Goal: Find specific page/section: Find specific page/section

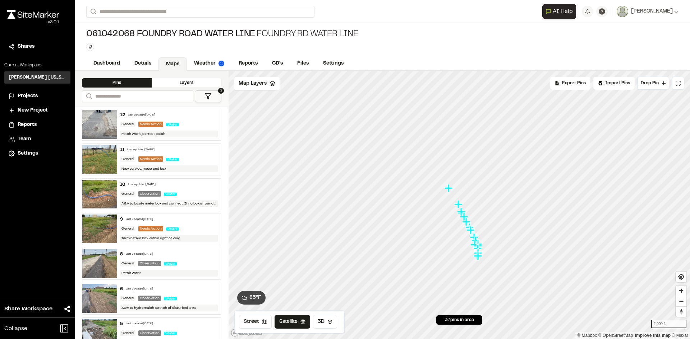
scroll to position [882, 0]
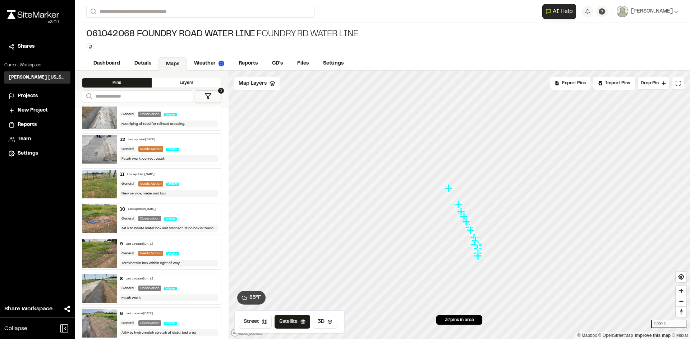
click at [194, 183] on div "General Needs Action Water" at bounding box center [169, 184] width 98 height 6
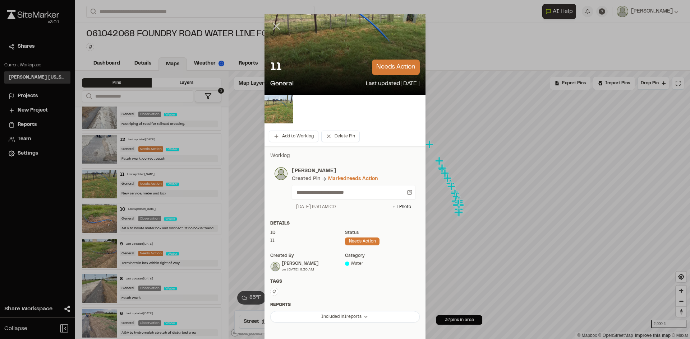
click at [275, 27] on icon at bounding box center [276, 26] width 12 height 12
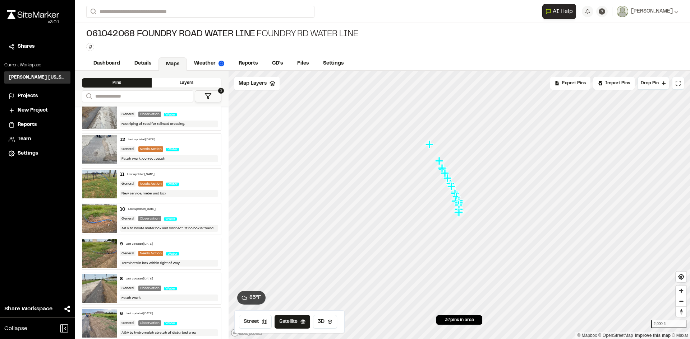
click at [180, 221] on div "General Observation Water" at bounding box center [169, 219] width 98 height 6
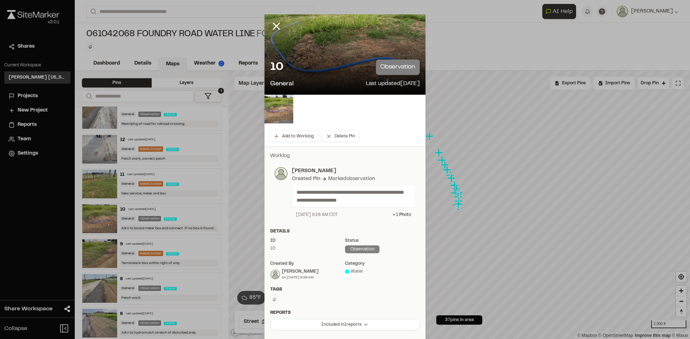
click at [273, 22] on icon at bounding box center [276, 26] width 12 height 12
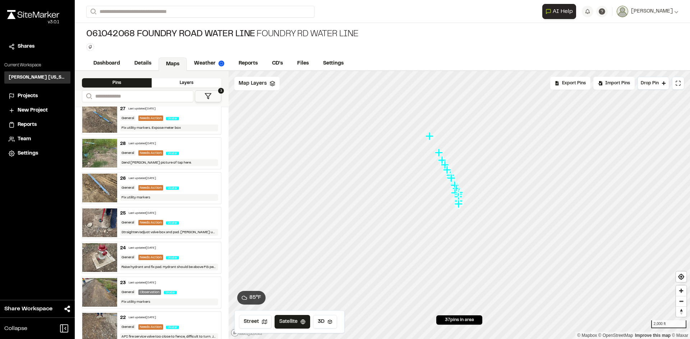
scroll to position [343, 0]
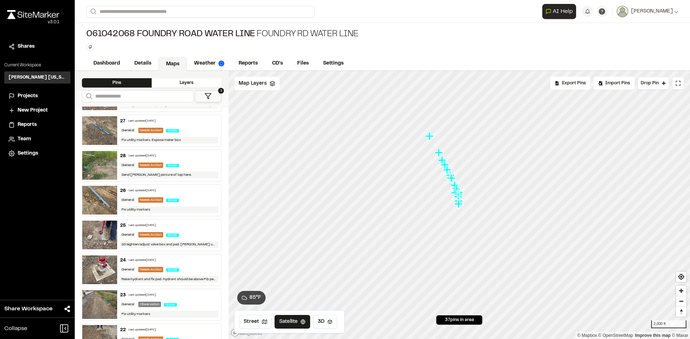
click at [175, 164] on span "Water" at bounding box center [172, 165] width 13 height 3
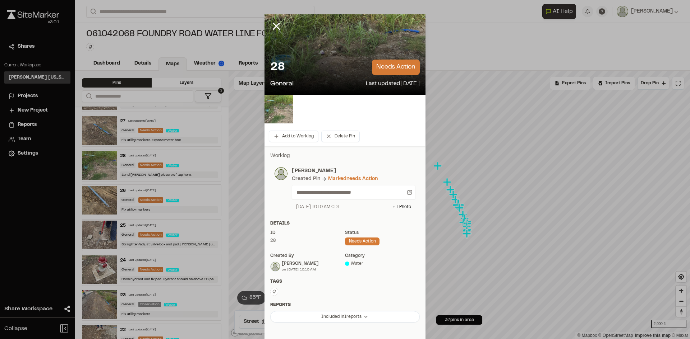
click at [343, 28] on div at bounding box center [344, 54] width 161 height 80
click at [278, 115] on img at bounding box center [278, 109] width 29 height 29
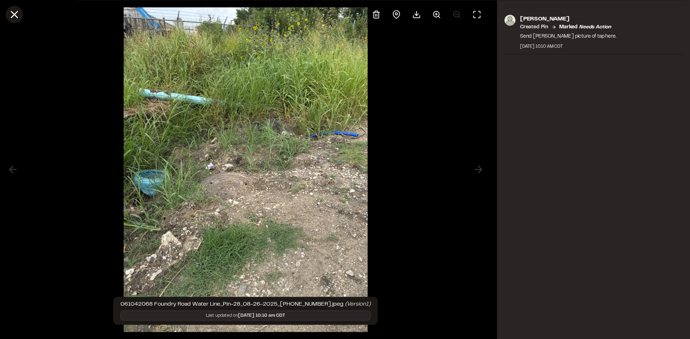
click at [11, 14] on icon at bounding box center [14, 14] width 12 height 12
